Goal: Information Seeking & Learning: Learn about a topic

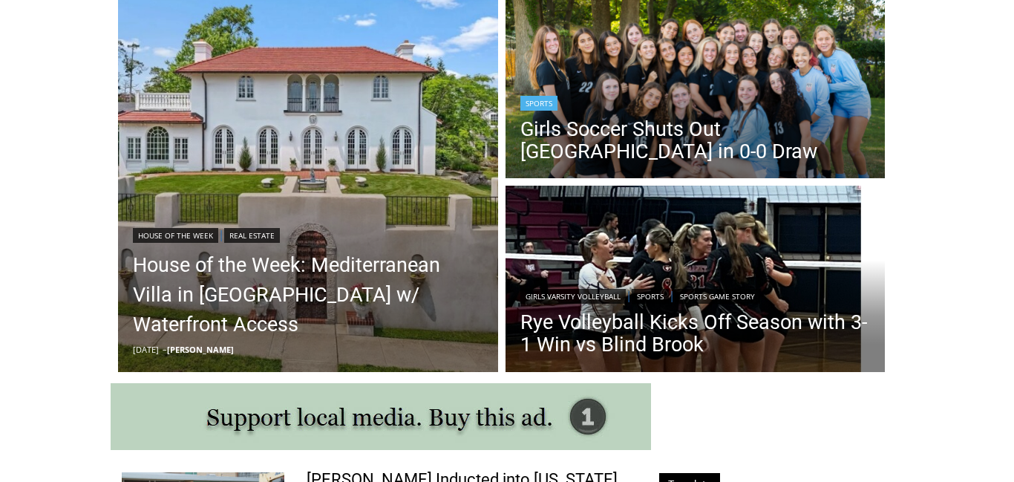
click at [725, 103] on div "Sports" at bounding box center [695, 102] width 350 height 18
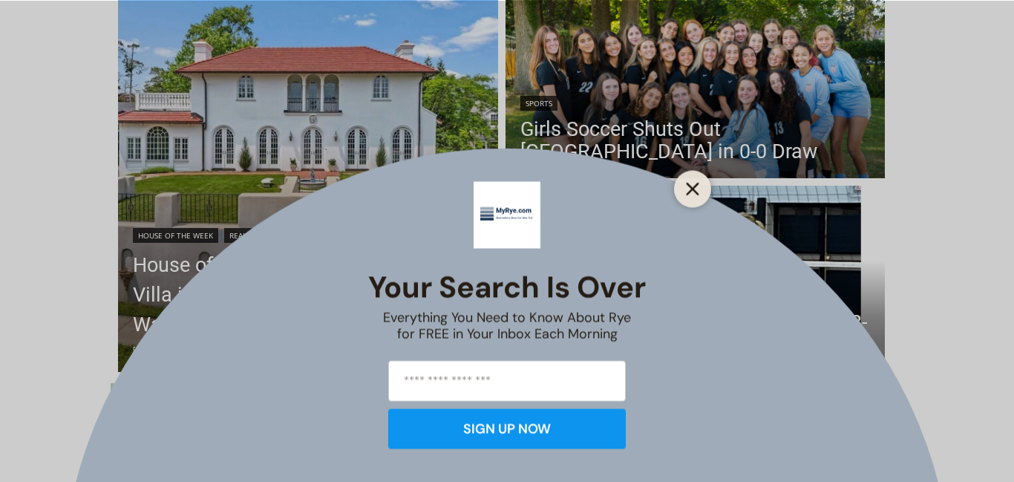
click at [694, 182] on icon "Close" at bounding box center [692, 188] width 13 height 13
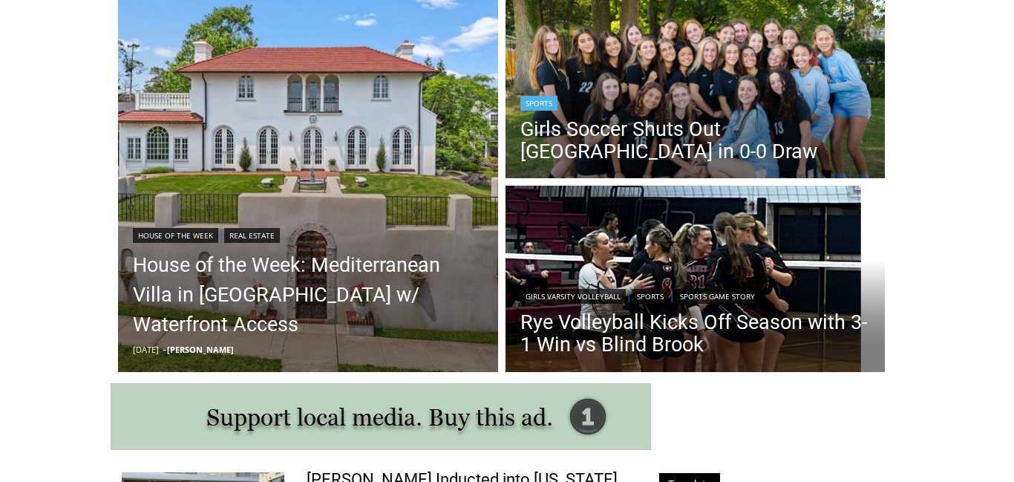
click at [715, 74] on img "Read More Girls Soccer Shuts Out Eastchester in 0-0 Draw" at bounding box center [696, 88] width 380 height 190
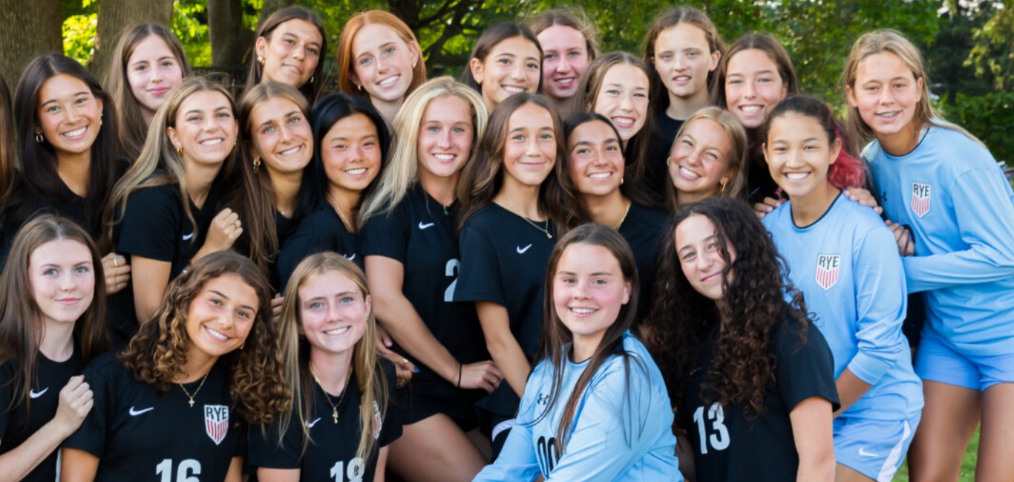
scroll to position [130, 237]
